Goal: Task Accomplishment & Management: Manage account settings

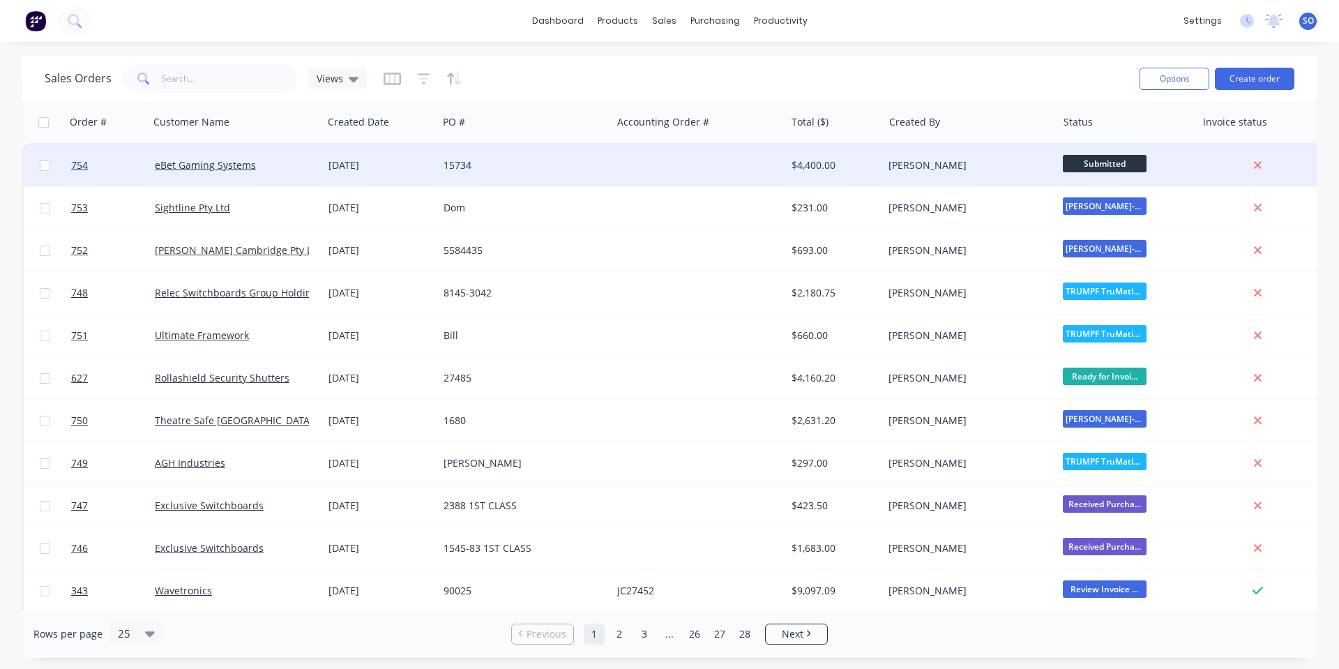
click at [789, 67] on div "dashboard products sales purchasing productivity dashboard products Product Cat…" at bounding box center [669, 334] width 1339 height 669
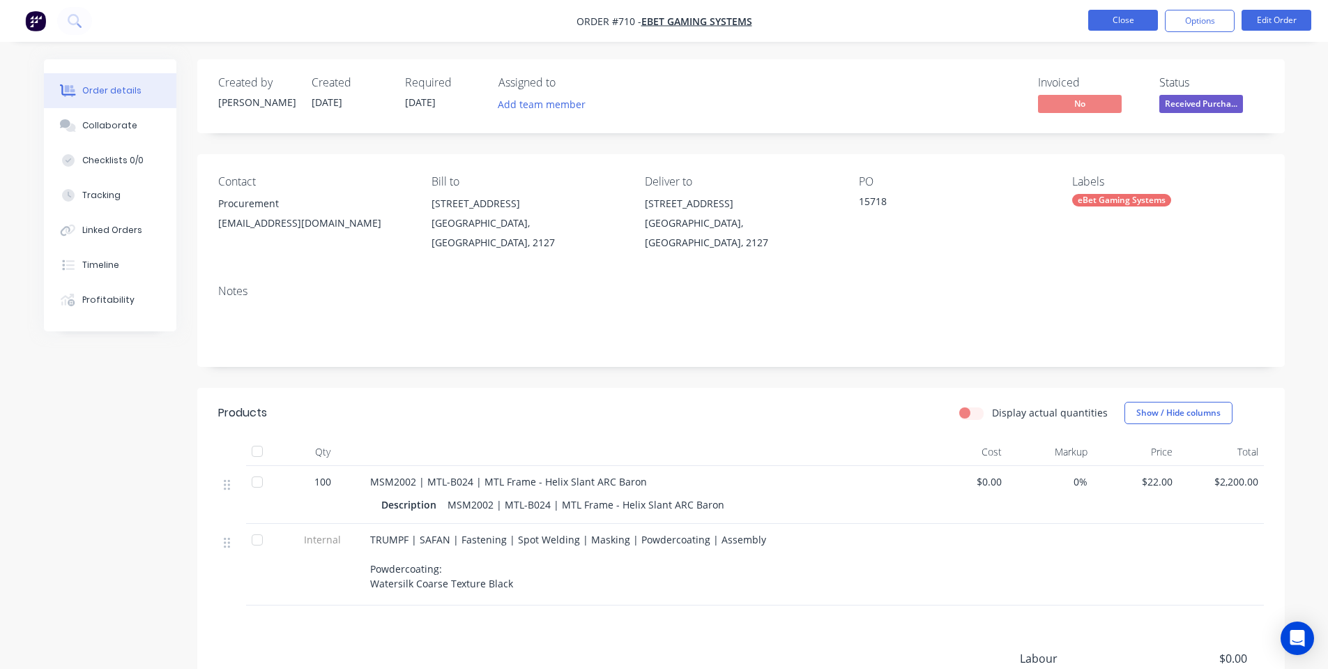
click at [1139, 23] on button "Close" at bounding box center [1124, 20] width 70 height 21
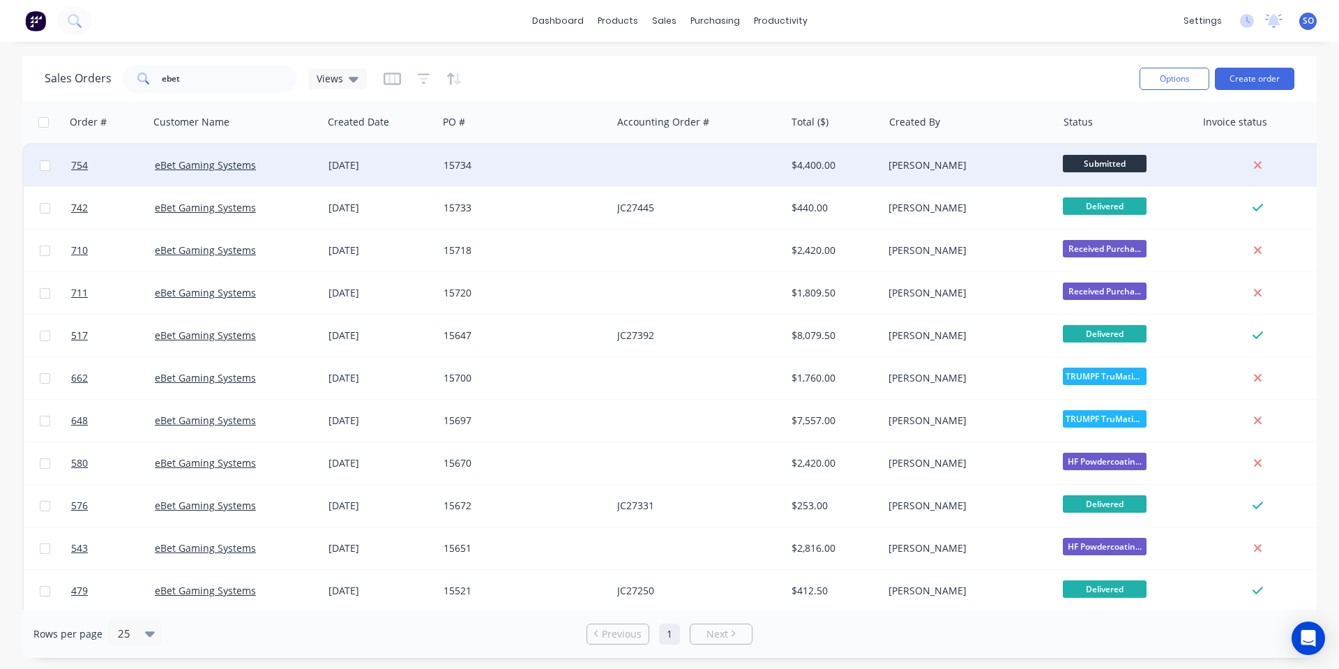
click at [584, 171] on div "15734" at bounding box center [521, 165] width 155 height 14
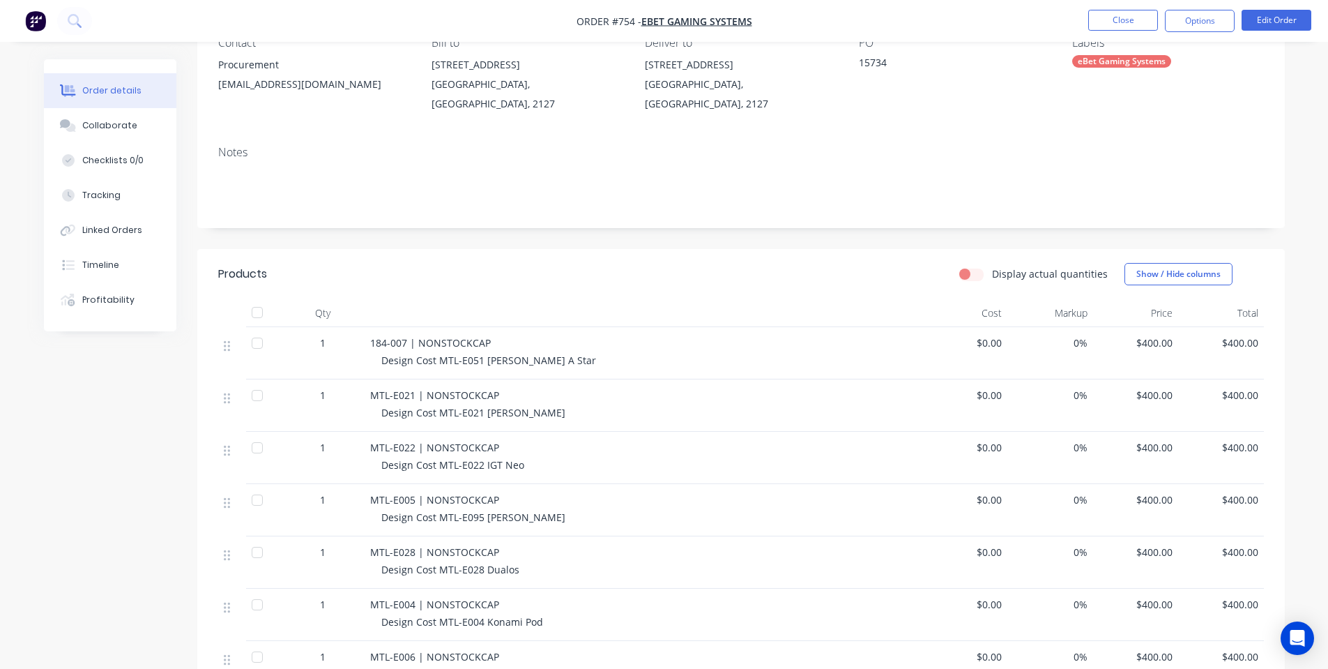
scroll to position [186, 0]
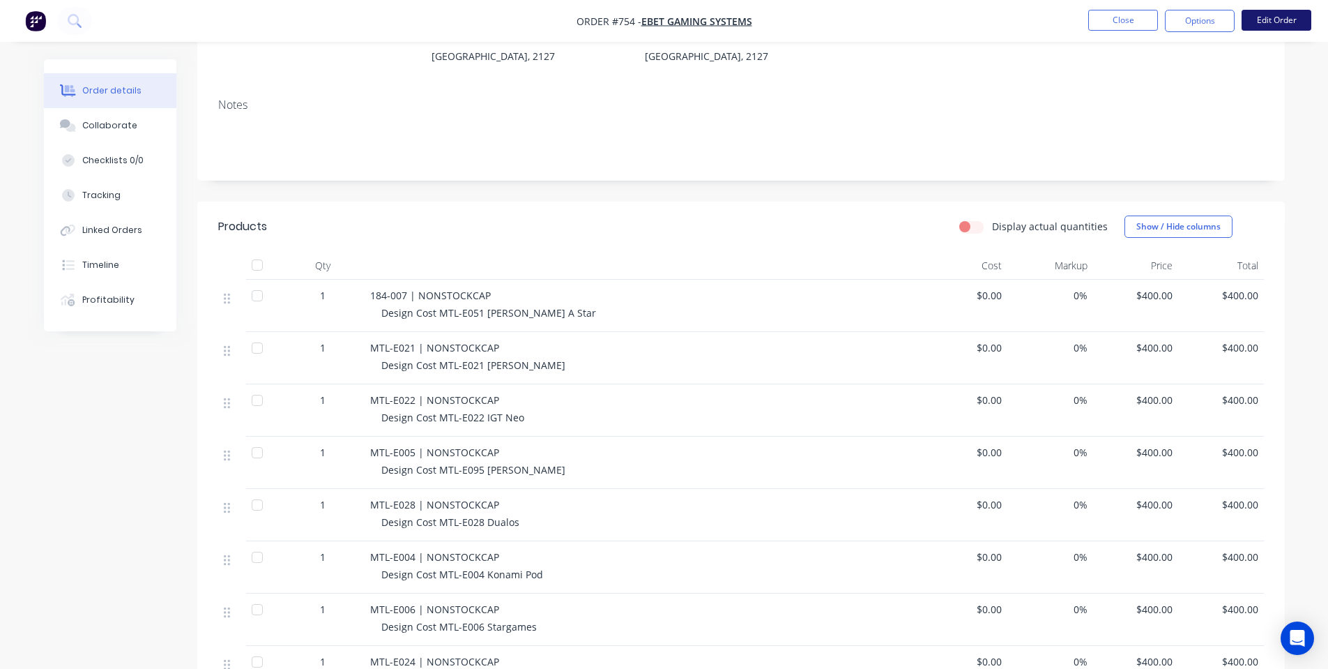
click at [1266, 18] on button "Edit Order" at bounding box center [1277, 20] width 70 height 21
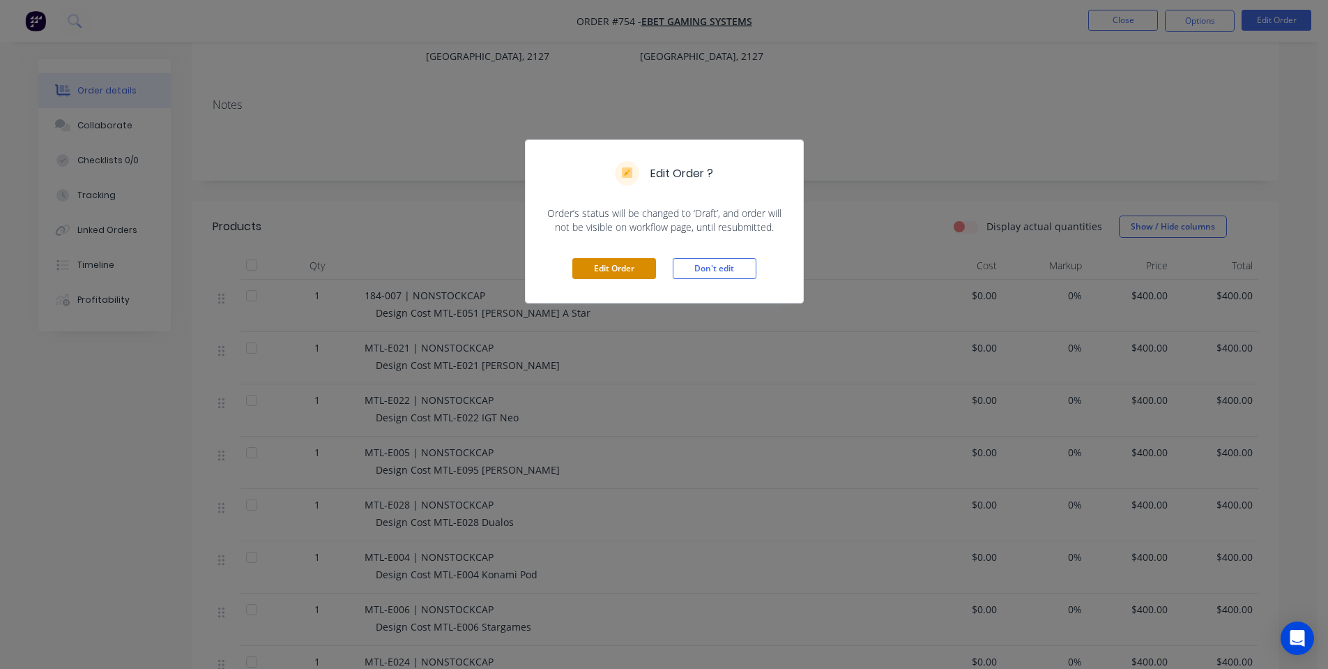
click at [586, 264] on button "Edit Order" at bounding box center [615, 268] width 84 height 21
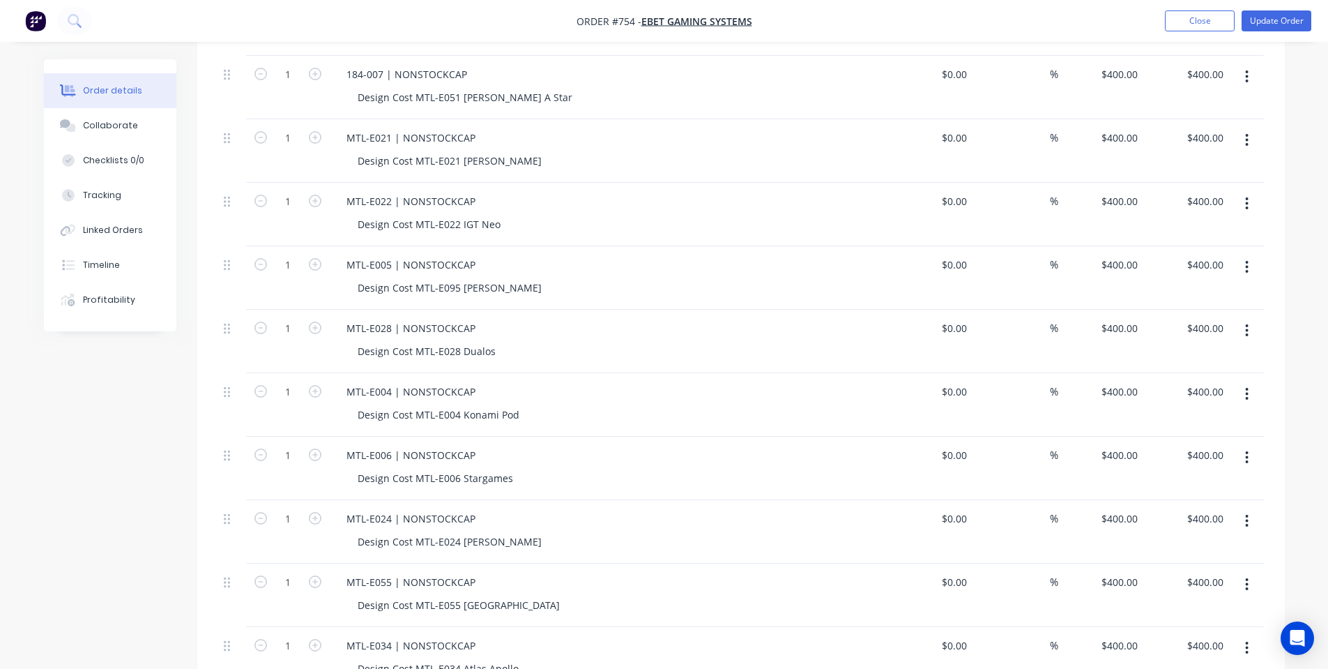
scroll to position [744, 0]
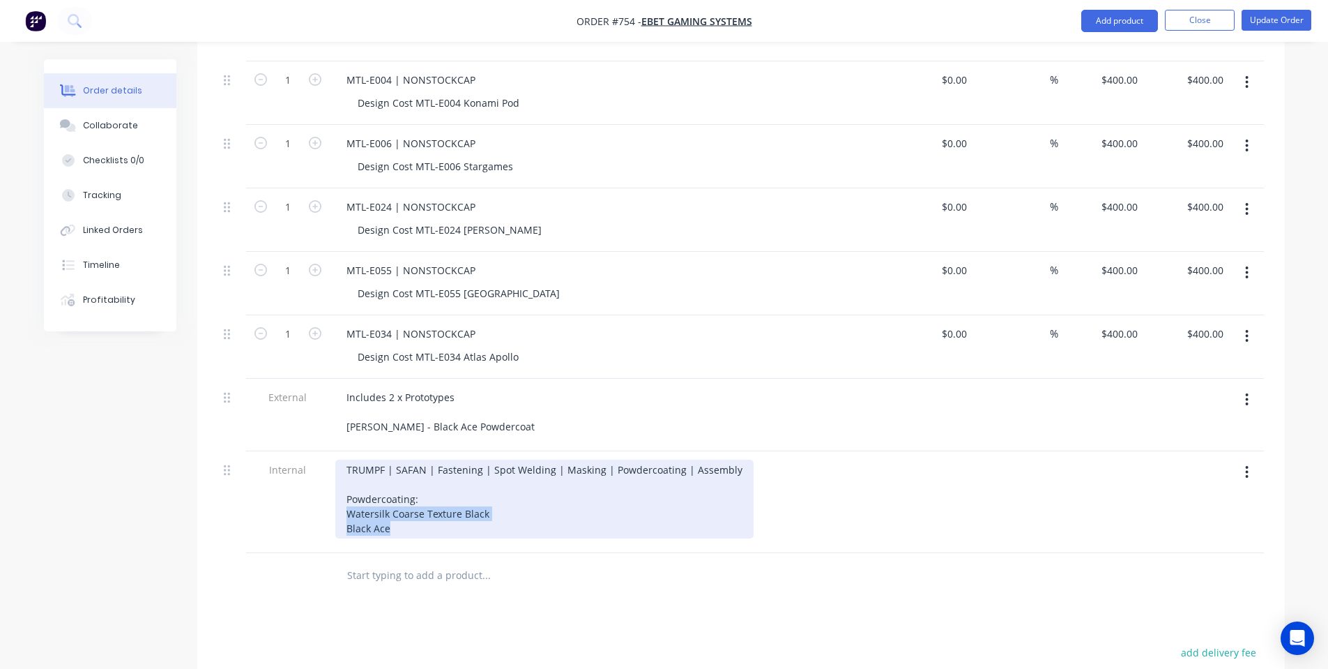
drag, startPoint x: 492, startPoint y: 510, endPoint x: 253, endPoint y: 498, distance: 239.5
click at [253, 498] on div "Internal TRUMPF | SAFAN | Fastening | Spot Welding | Masking | Powdercoating | …" at bounding box center [741, 502] width 1046 height 102
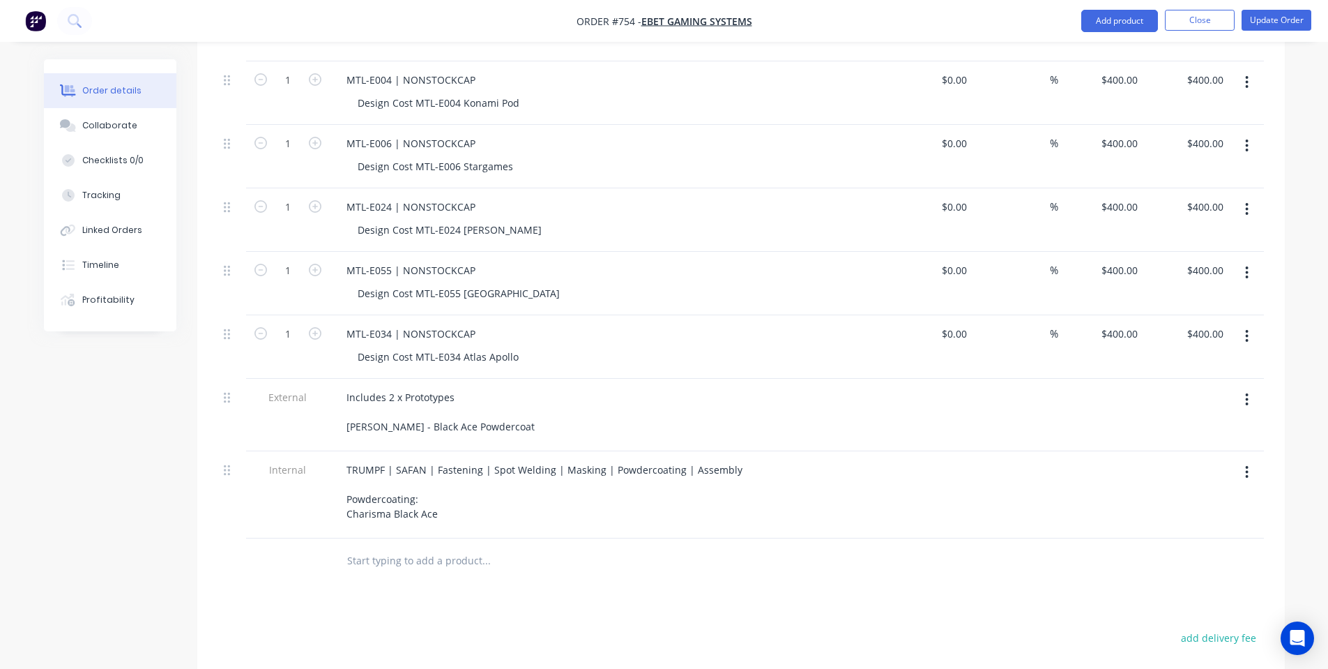
click at [244, 495] on div at bounding box center [232, 494] width 28 height 87
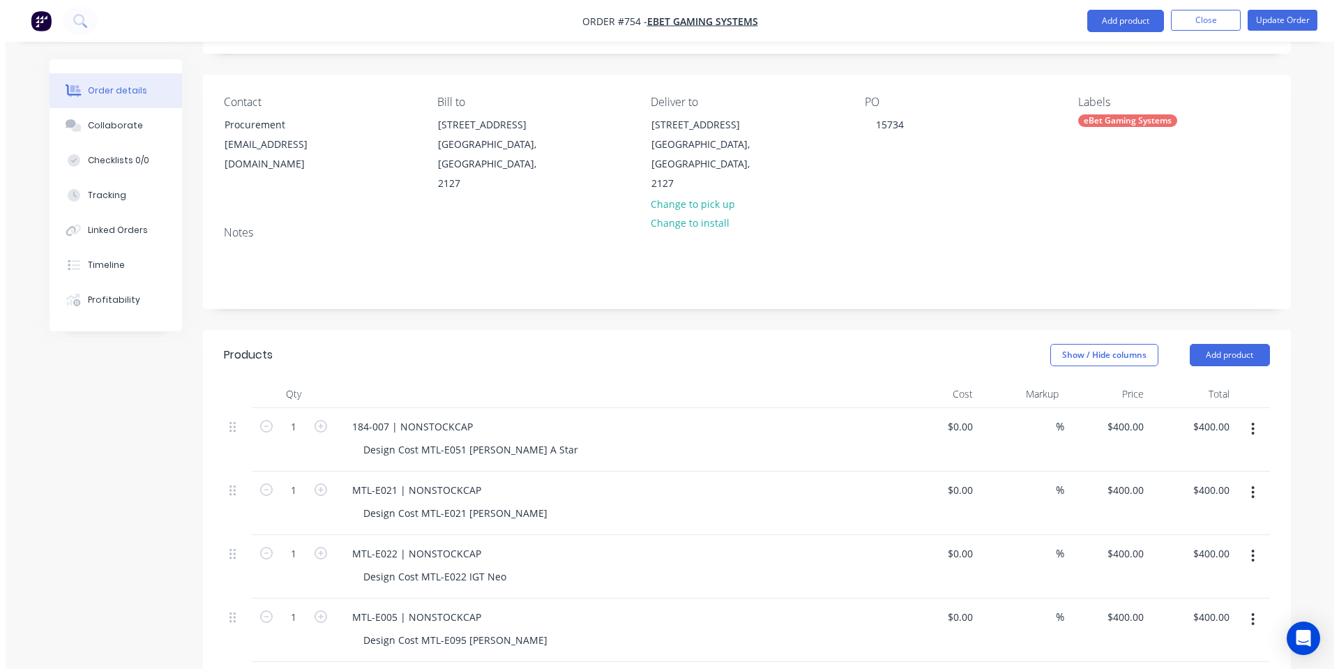
scroll to position [0, 0]
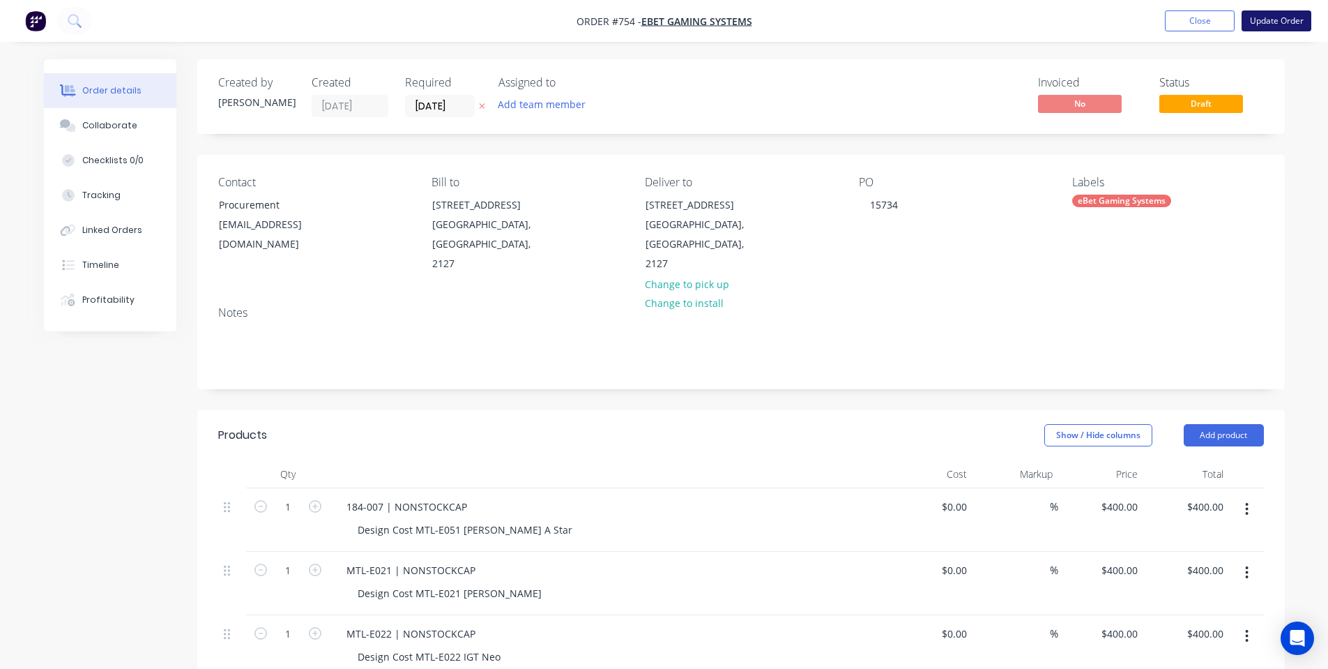
click at [1275, 26] on button "Update Order" at bounding box center [1277, 20] width 70 height 21
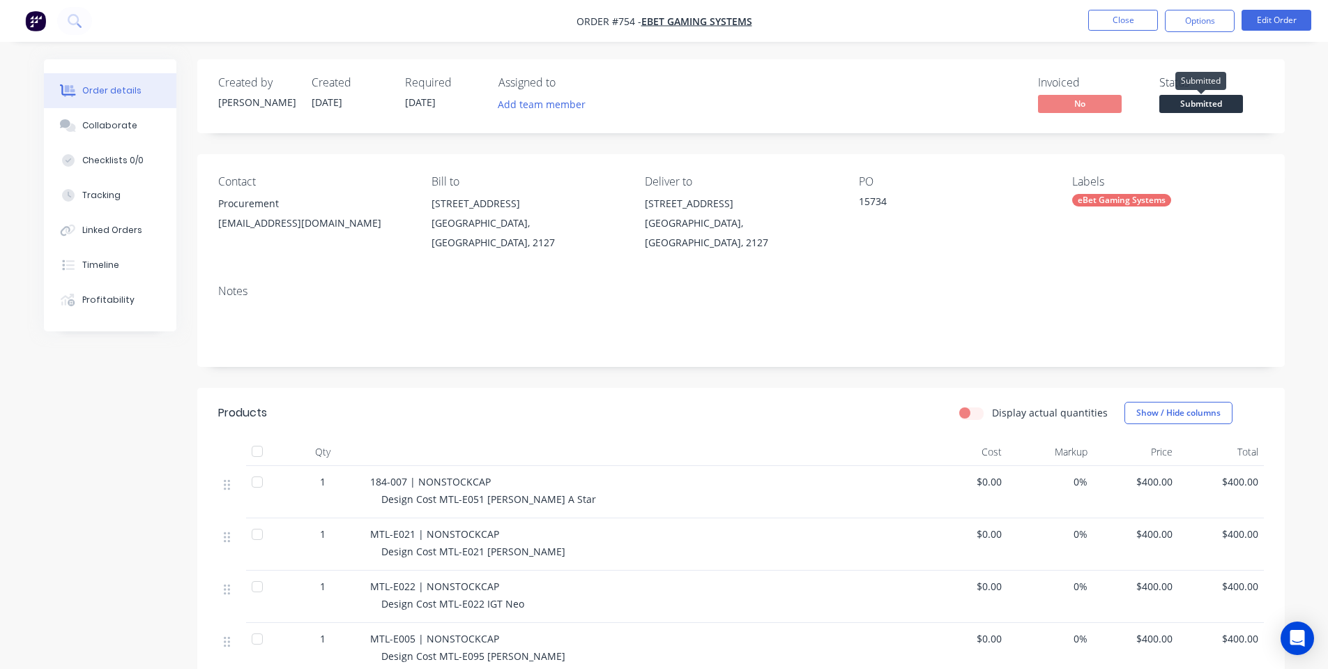
click at [1204, 106] on span "Submitted" at bounding box center [1202, 103] width 84 height 17
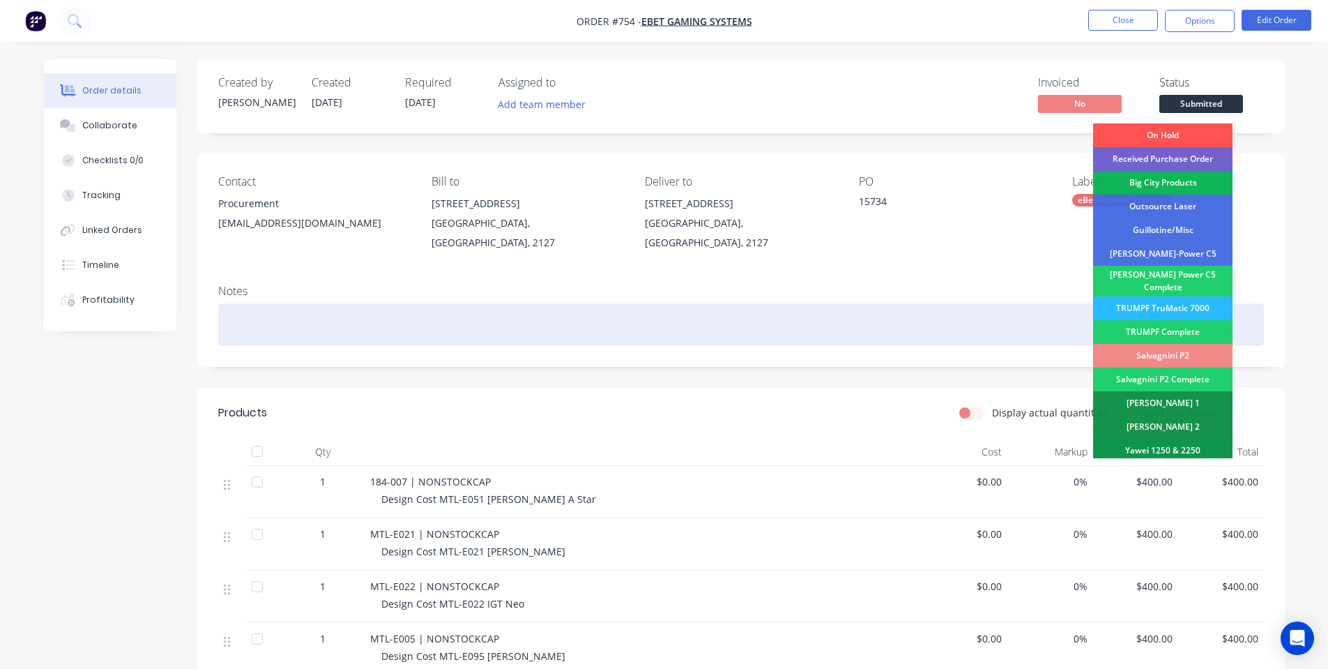
click at [1181, 303] on div "TRUMPF TruMatic 7000" at bounding box center [1162, 308] width 139 height 24
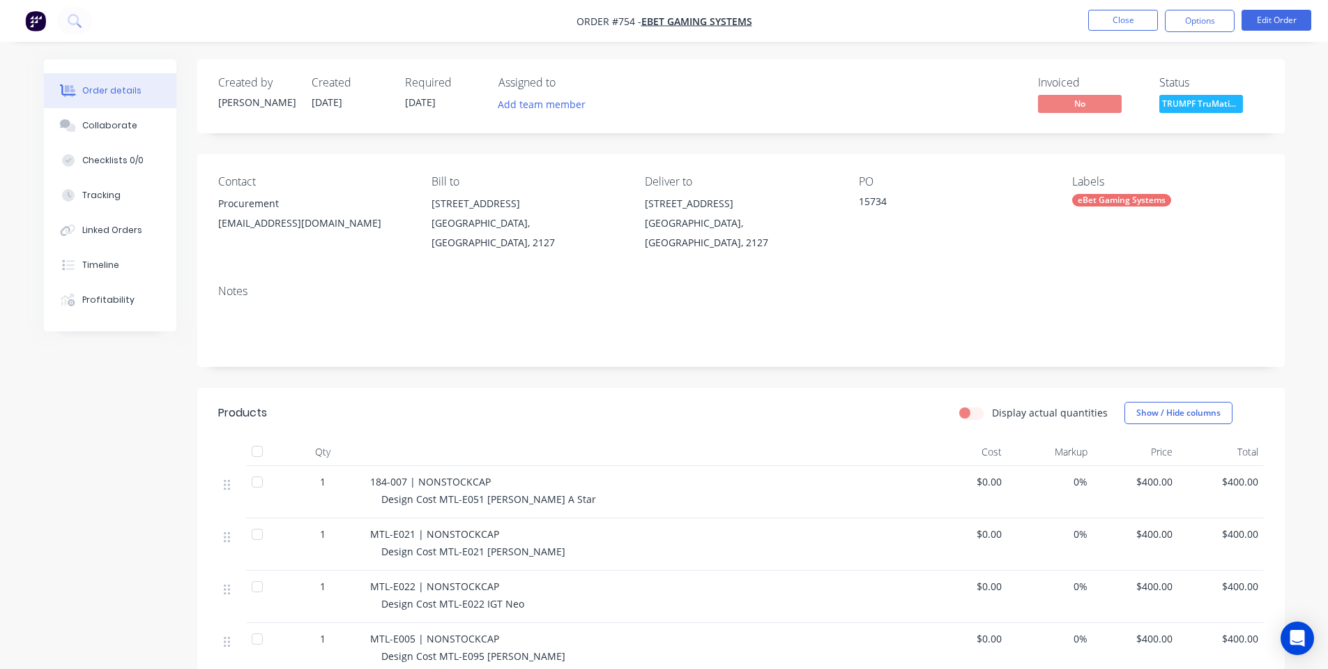
click at [1181, 29] on button "Options" at bounding box center [1200, 21] width 70 height 22
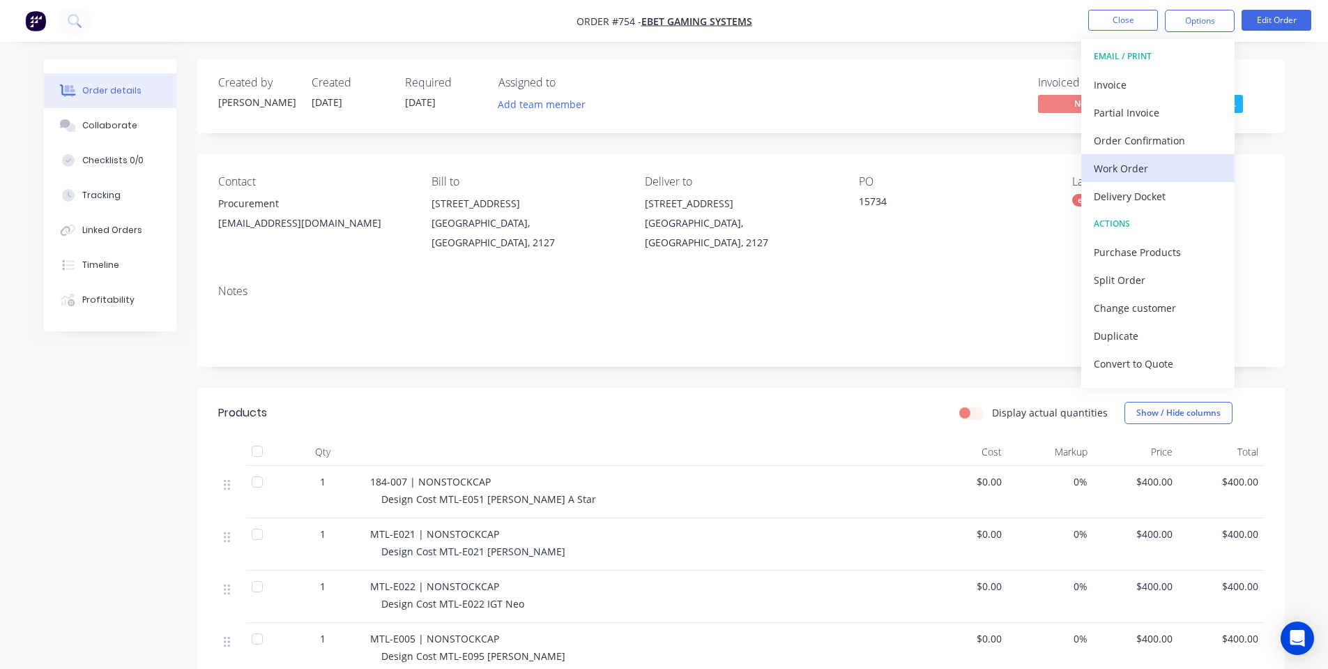
click at [1172, 168] on div "Work Order" at bounding box center [1158, 168] width 128 height 20
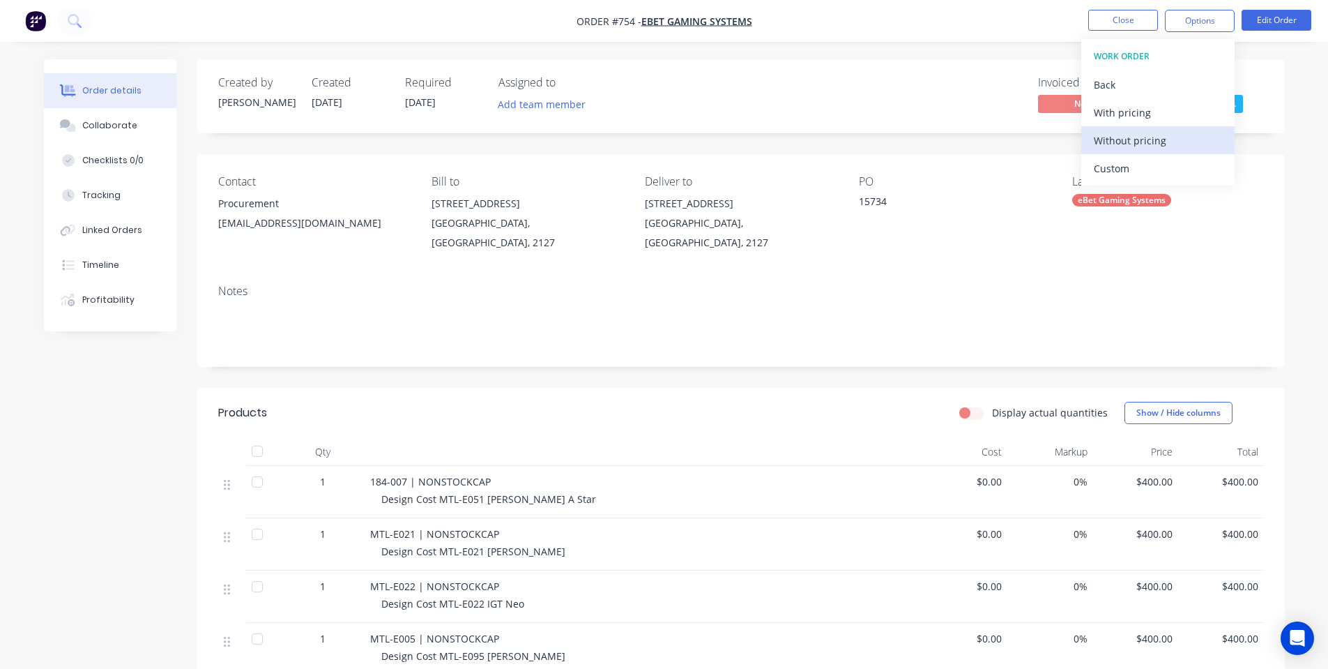
click at [1166, 146] on div "Without pricing" at bounding box center [1158, 140] width 128 height 20
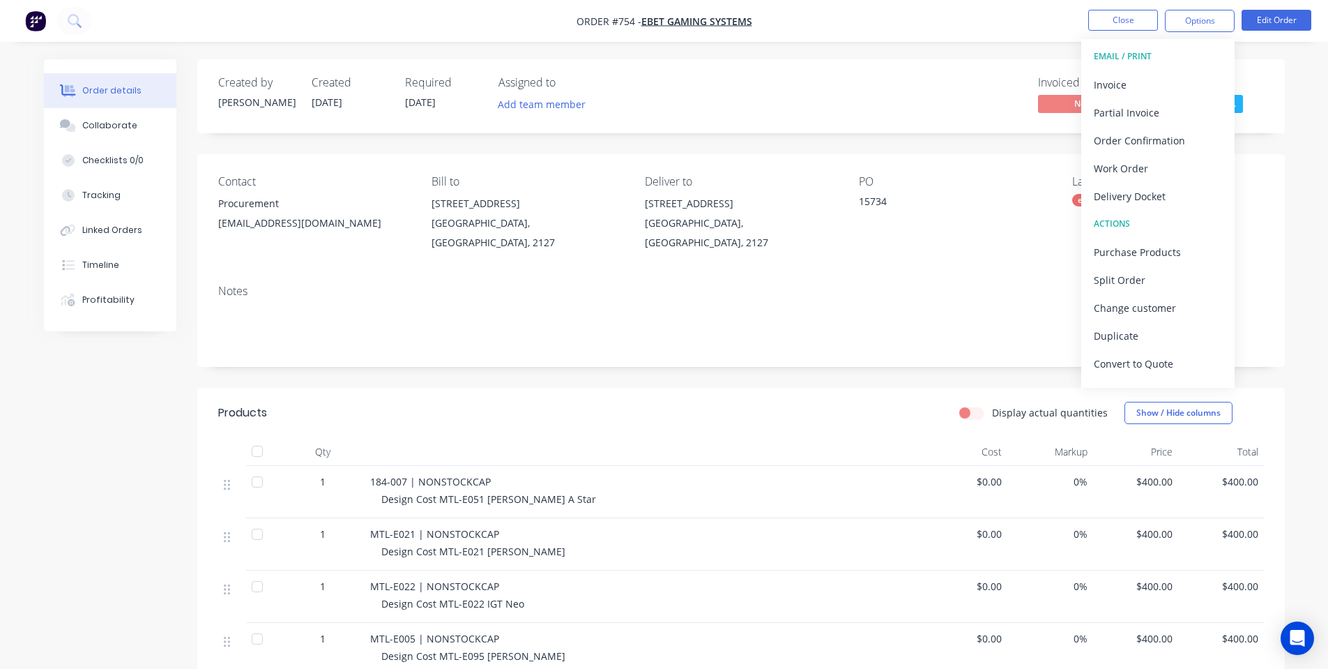
click at [858, 116] on div "Created by [PERSON_NAME] Created [DATE] Required [DATE] Assigned to Add team me…" at bounding box center [741, 96] width 1088 height 74
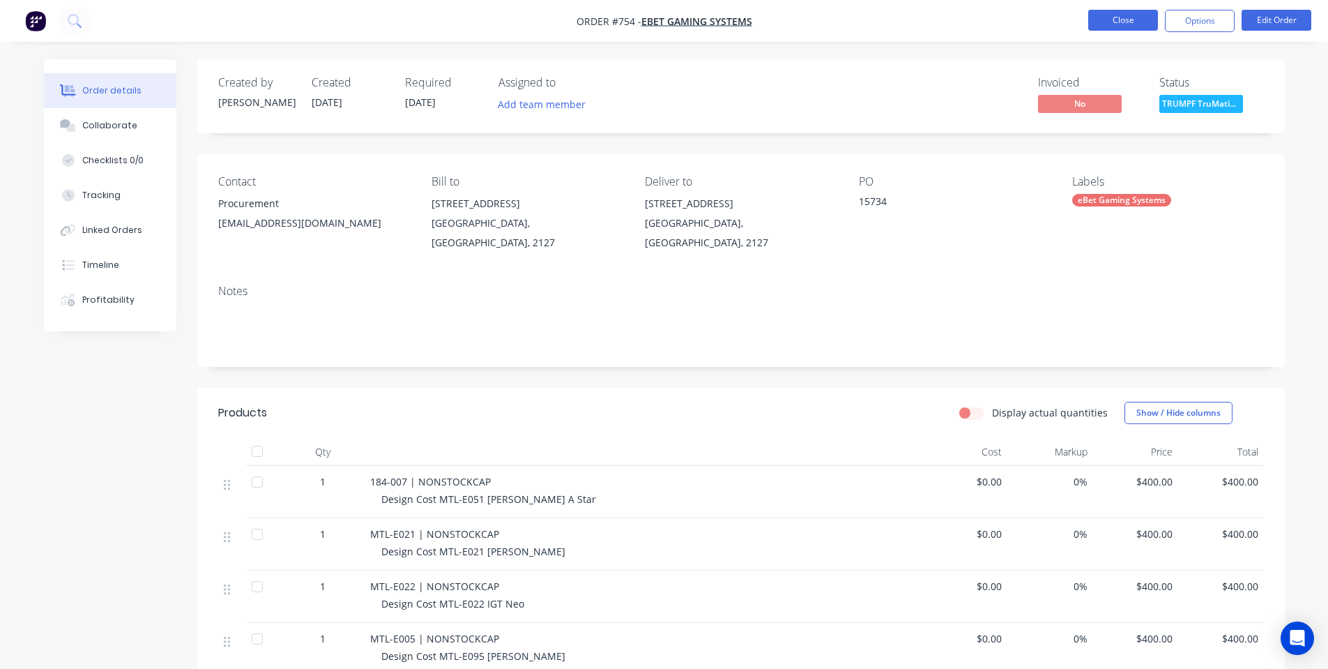
click at [1126, 15] on button "Close" at bounding box center [1124, 20] width 70 height 21
